Goal: Check status: Verify the current state of an ongoing process or item

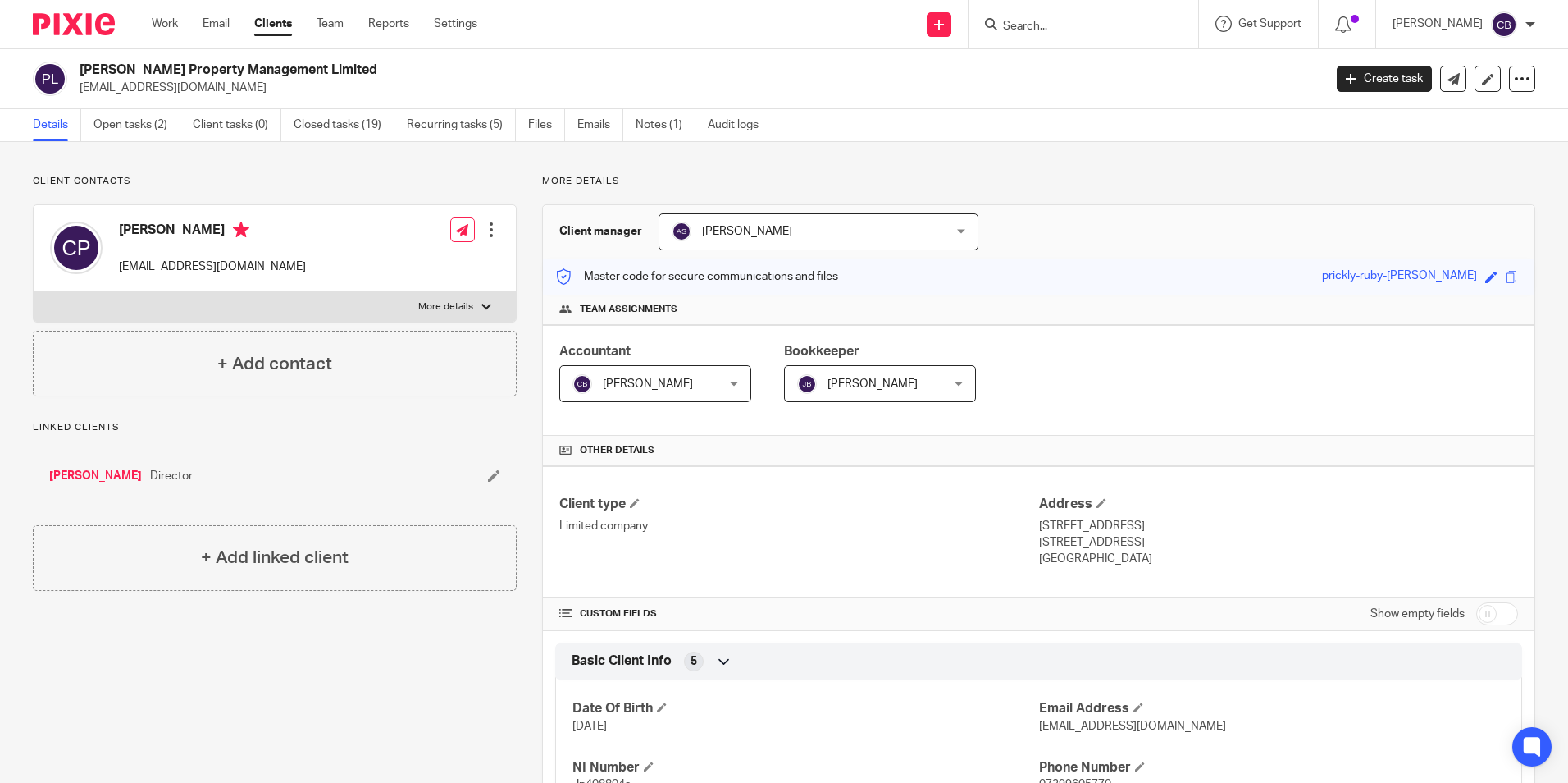
drag, startPoint x: 290, startPoint y: 186, endPoint x: 334, endPoint y: 181, distance: 44.3
click at [290, 186] on p "Client contacts" at bounding box center [275, 181] width 484 height 13
click at [373, 131] on link "Closed tasks (19)" at bounding box center [344, 125] width 101 height 32
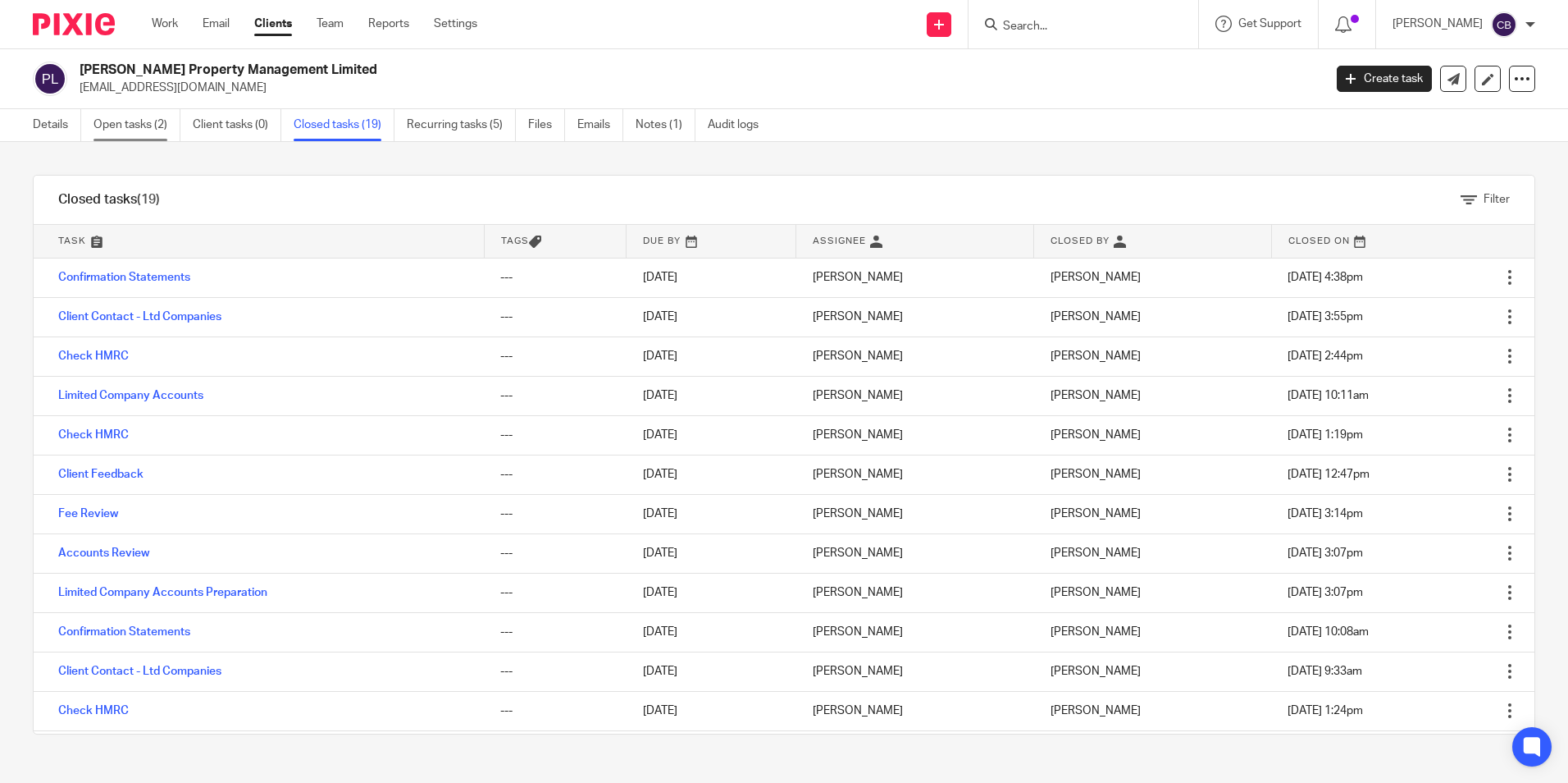
drag, startPoint x: 215, startPoint y: 155, endPoint x: 109, endPoint y: 134, distance: 108.1
click at [212, 153] on div "Filter tasks Only show tasks matching all of these conditions 1 Task name Is Is…" at bounding box center [784, 463] width 1568 height 641
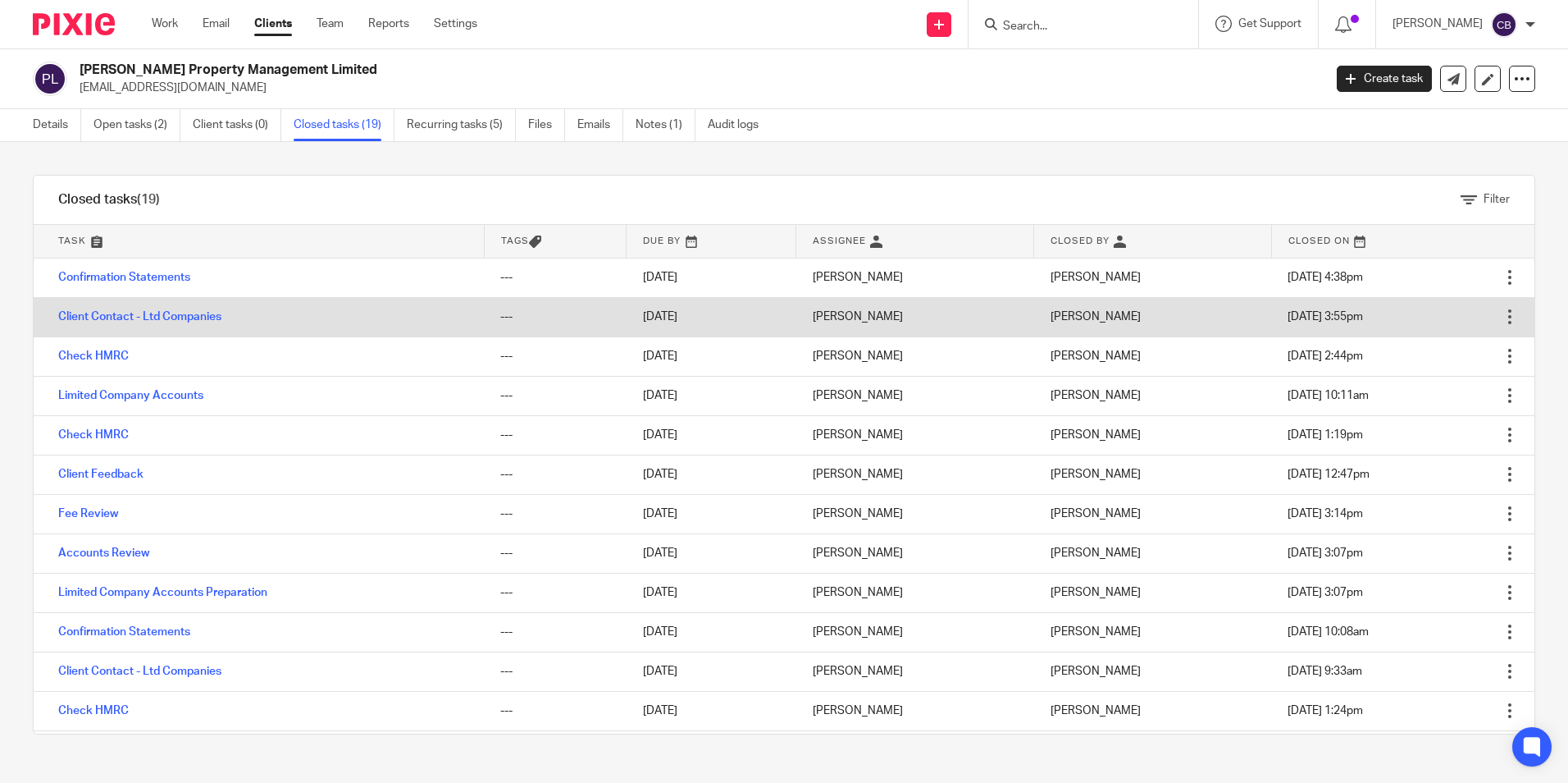
drag, startPoint x: 103, startPoint y: 127, endPoint x: 339, endPoint y: 316, distance: 302.4
click at [105, 127] on link "Open tasks (2)" at bounding box center [136, 125] width 87 height 32
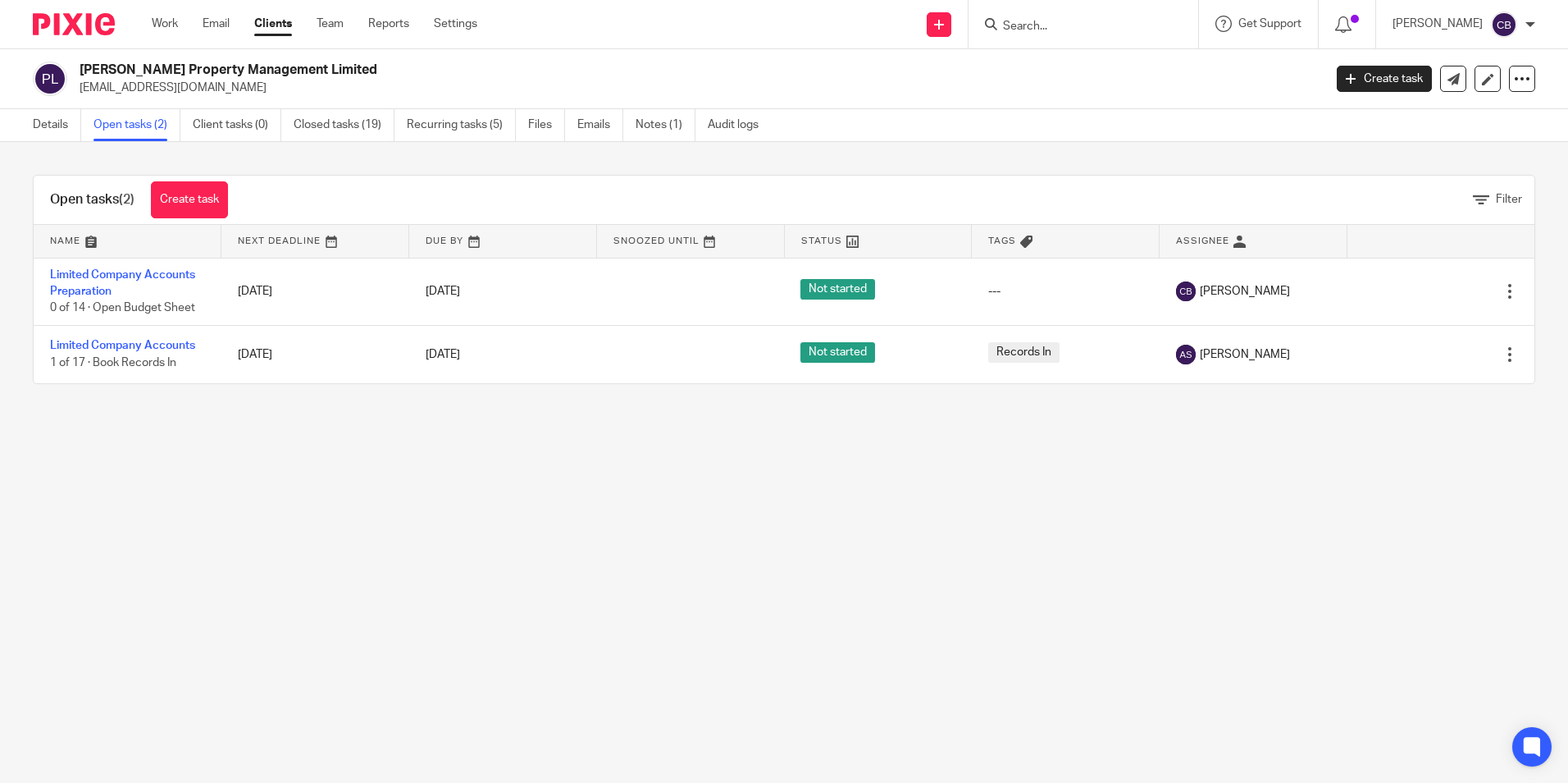
click at [559, 485] on main "[PERSON_NAME] Property Management Limited [EMAIL_ADDRESS][DOMAIN_NAME] Create t…" at bounding box center [784, 391] width 1568 height 783
click at [531, 488] on main "[PERSON_NAME] Property Management Limited [EMAIL_ADDRESS][DOMAIN_NAME] Create t…" at bounding box center [784, 391] width 1568 height 783
click at [443, 488] on main "Partridge Property Management Limited cpartridge96@yahoo.com Create task Update…" at bounding box center [784, 391] width 1568 height 783
